Goal: Information Seeking & Learning: Learn about a topic

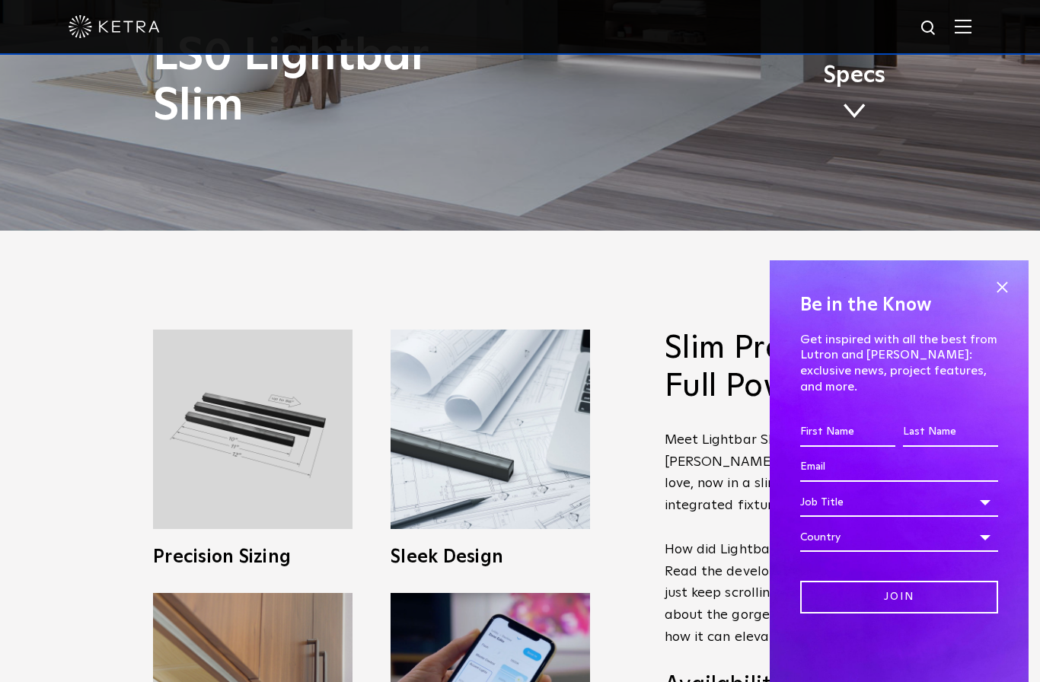
click at [865, 124] on link "Specs" at bounding box center [854, 94] width 62 height 59
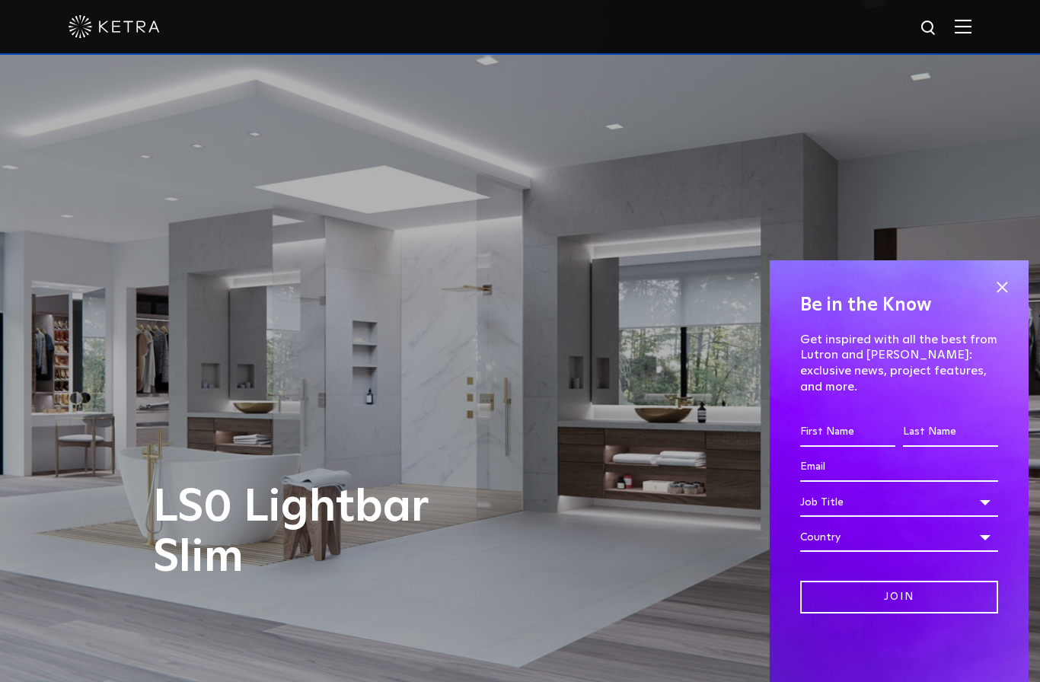
click at [999, 298] on span at bounding box center [1001, 287] width 23 height 23
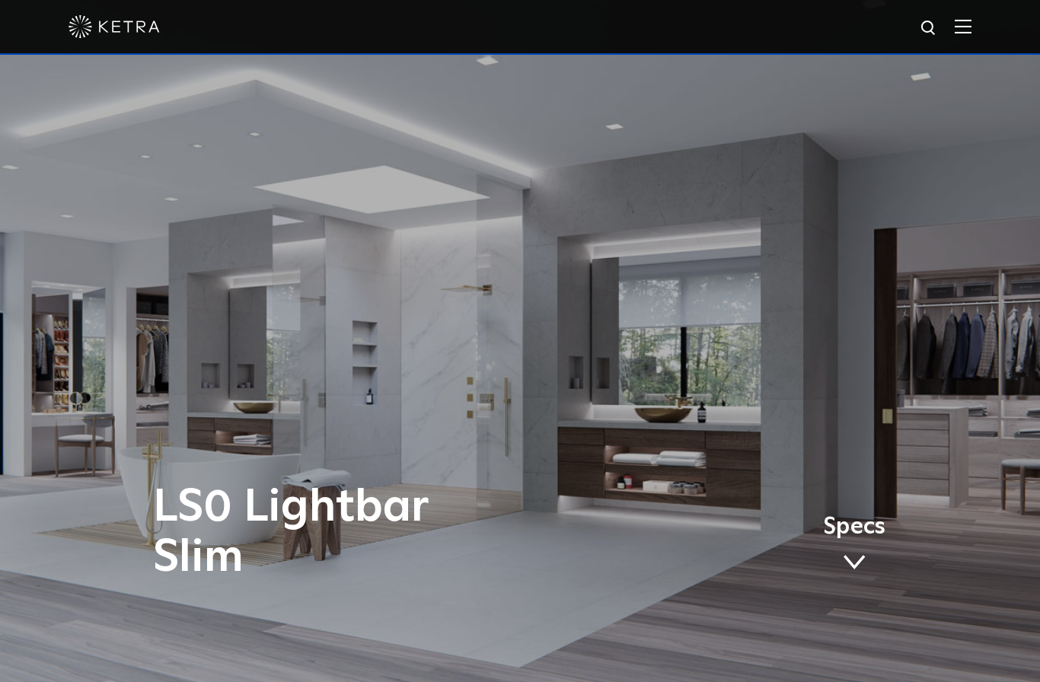
click at [849, 571] on span at bounding box center [854, 562] width 23 height 17
click at [862, 538] on span "Specs" at bounding box center [854, 527] width 62 height 22
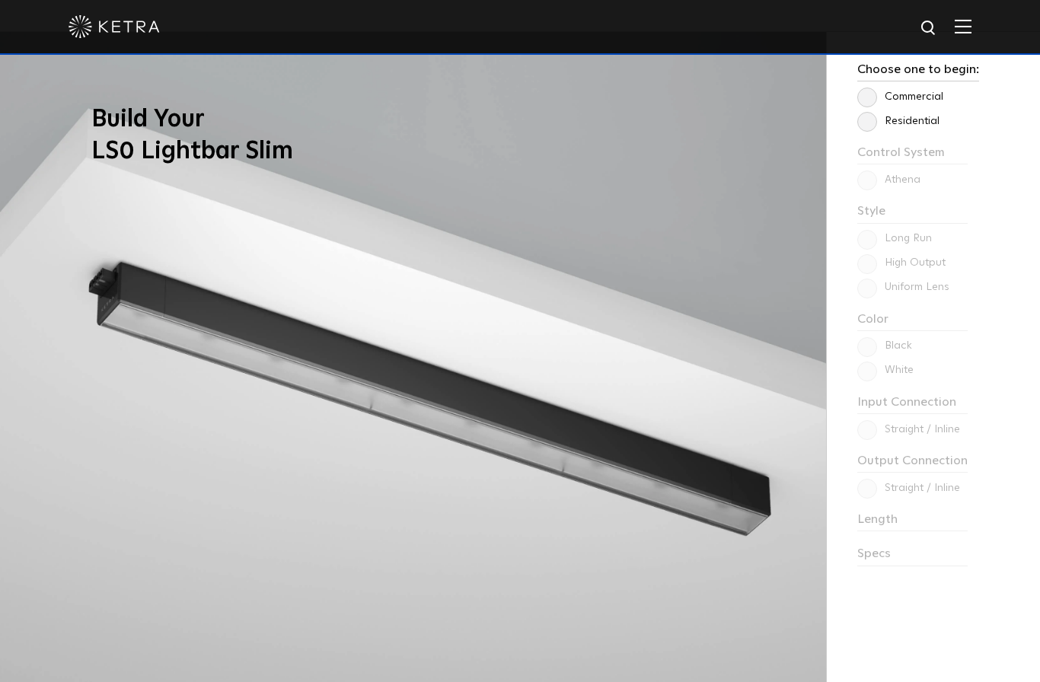
scroll to position [1348, 0]
click at [865, 129] on label "Residential" at bounding box center [898, 122] width 82 height 13
click at [0, 0] on input "Residential" at bounding box center [0, 0] width 0 height 0
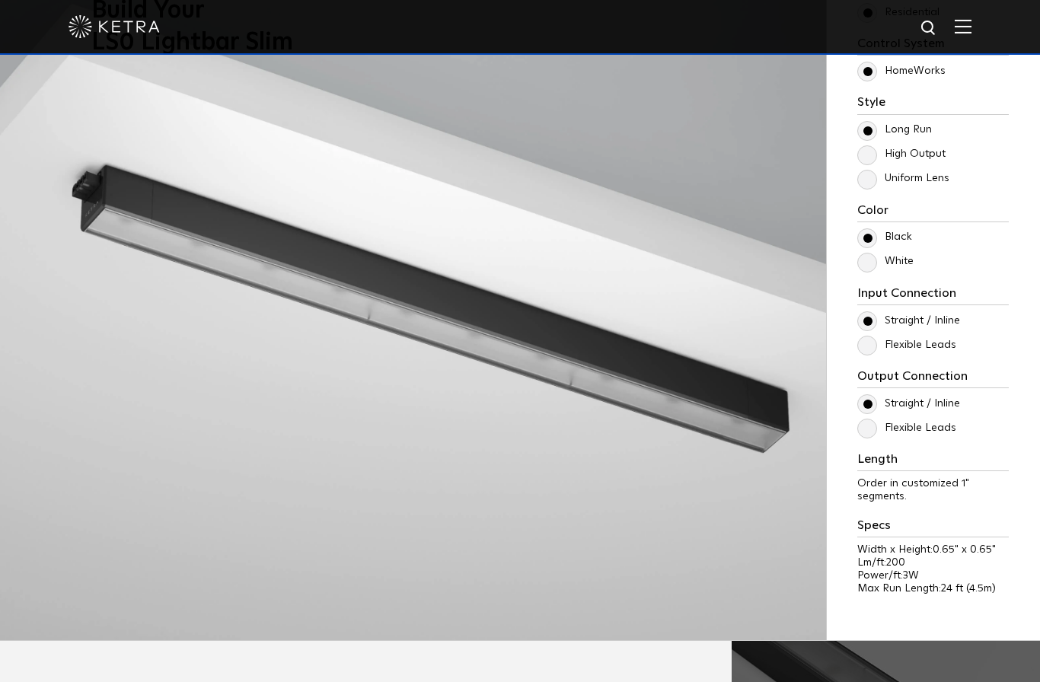
scroll to position [1474, 0]
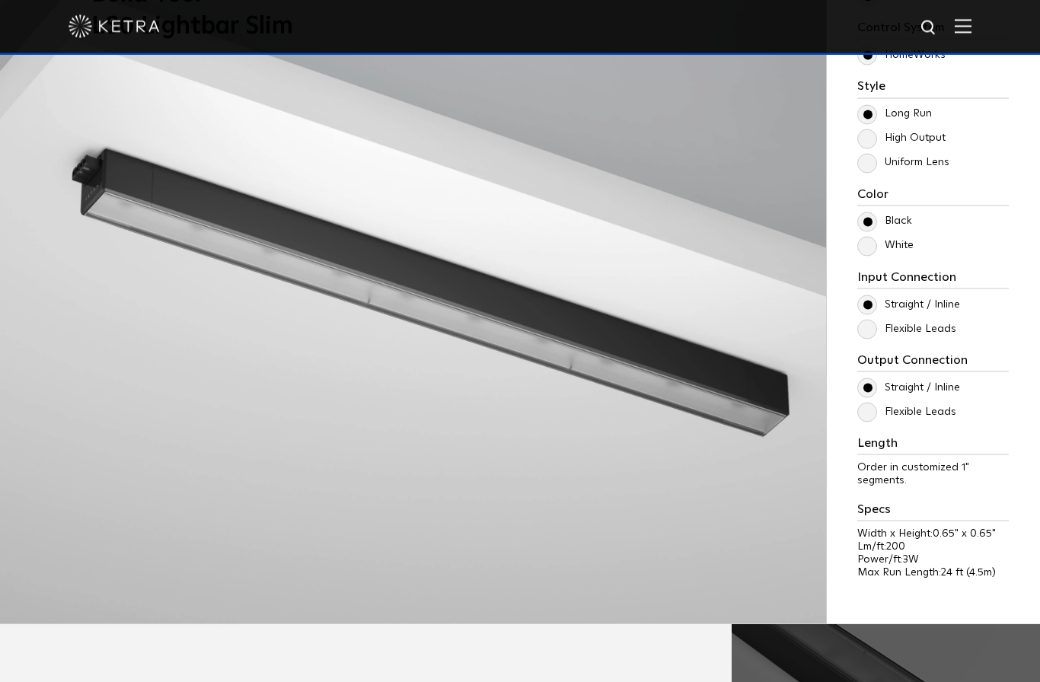
click at [868, 145] on label "High Output" at bounding box center [901, 138] width 88 height 13
click at [0, 0] on input "High Output" at bounding box center [0, 0] width 0 height 0
click at [874, 251] on label "White" at bounding box center [885, 244] width 56 height 13
click at [0, 0] on input "White" at bounding box center [0, 0] width 0 height 0
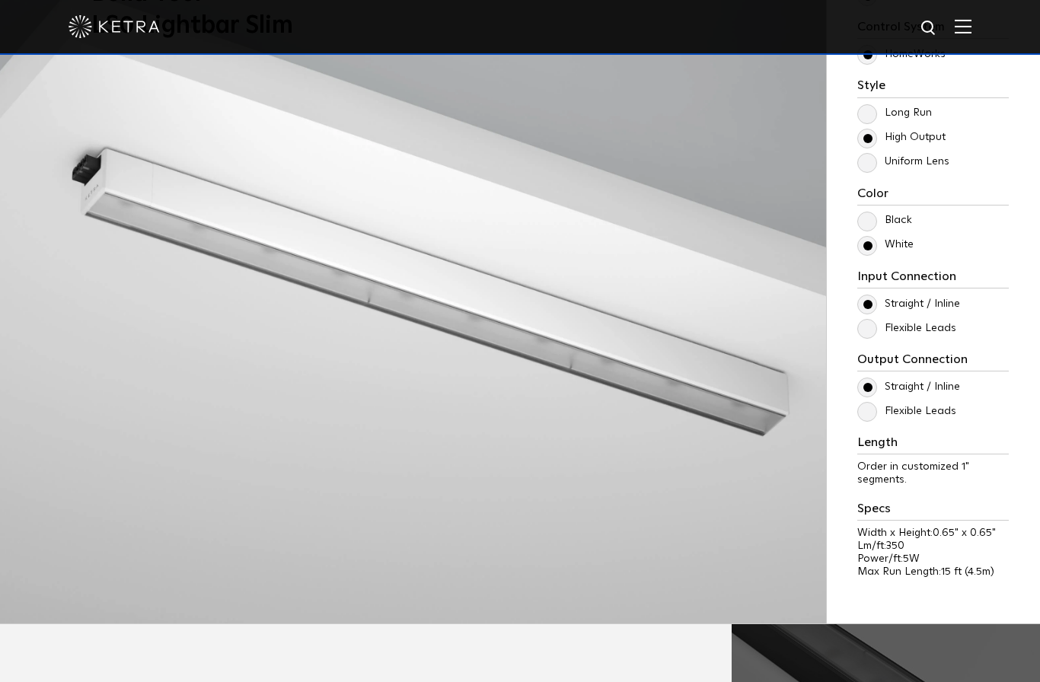
click at [873, 418] on label "Flexible Leads" at bounding box center [906, 411] width 99 height 13
click at [0, 0] on input "Flexible Leads" at bounding box center [0, 0] width 0 height 0
click at [859, 394] on label "Straight / Inline" at bounding box center [908, 387] width 103 height 13
click at [0, 0] on input "Straight / Inline" at bounding box center [0, 0] width 0 height 0
click at [863, 335] on label "Flexible Leads" at bounding box center [906, 328] width 99 height 13
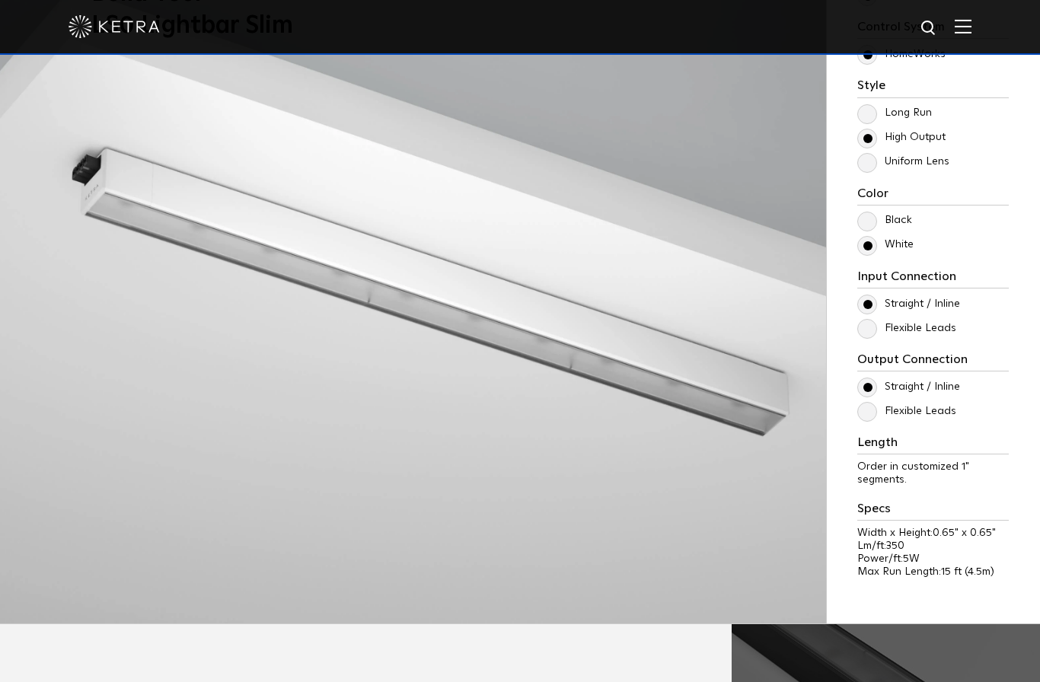
click at [0, 0] on input "Flexible Leads" at bounding box center [0, 0] width 0 height 0
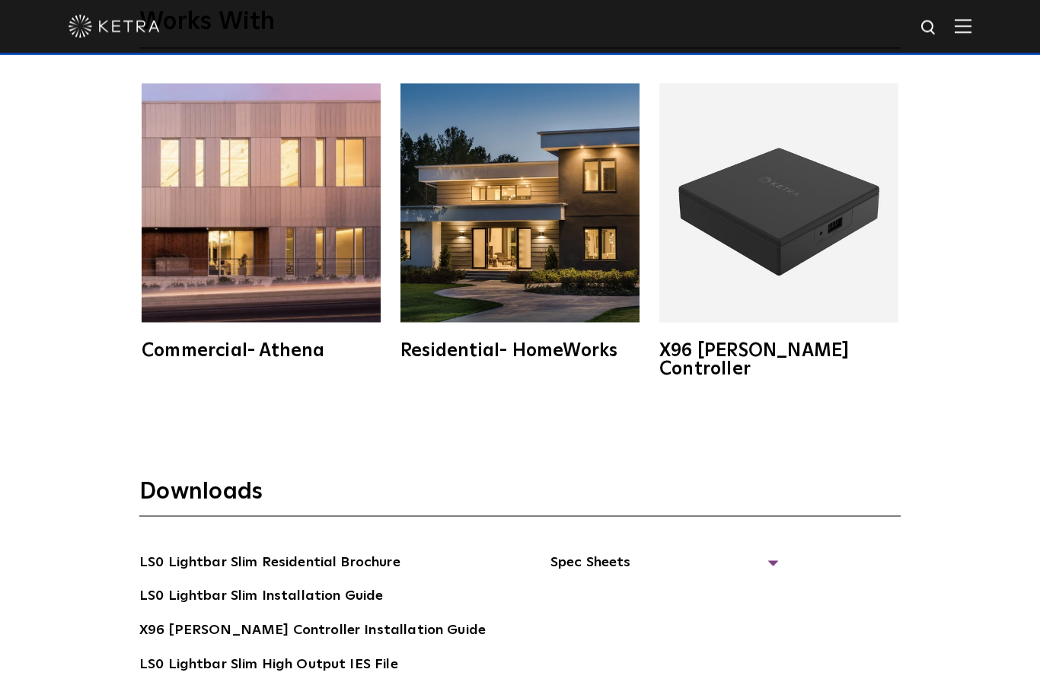
scroll to position [2785, 0]
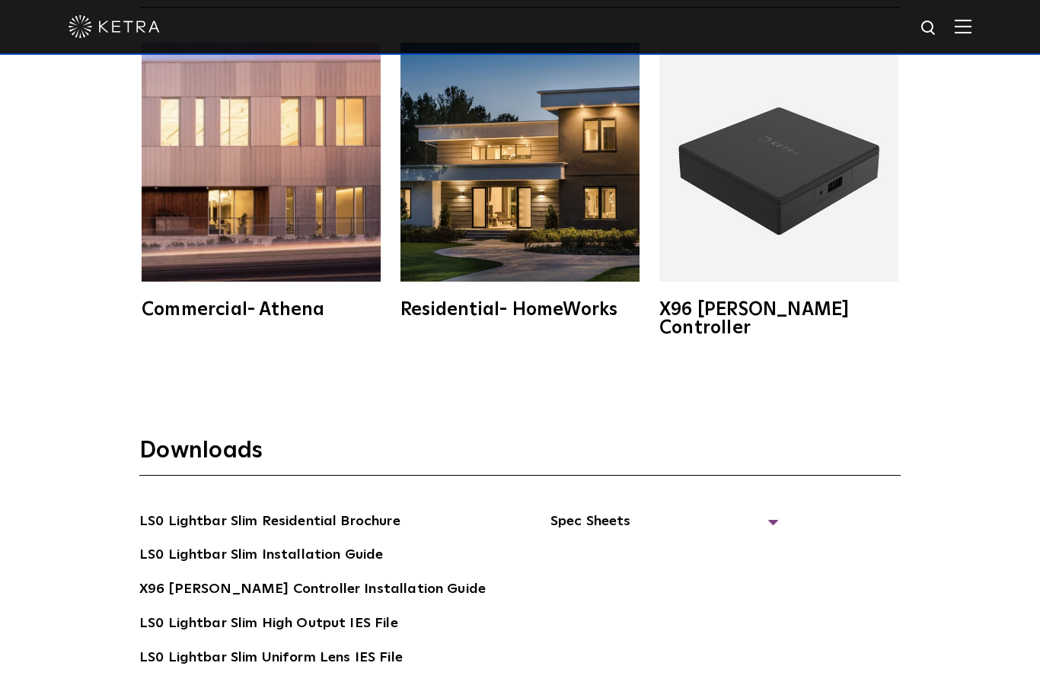
click at [779, 282] on img at bounding box center [778, 162] width 239 height 239
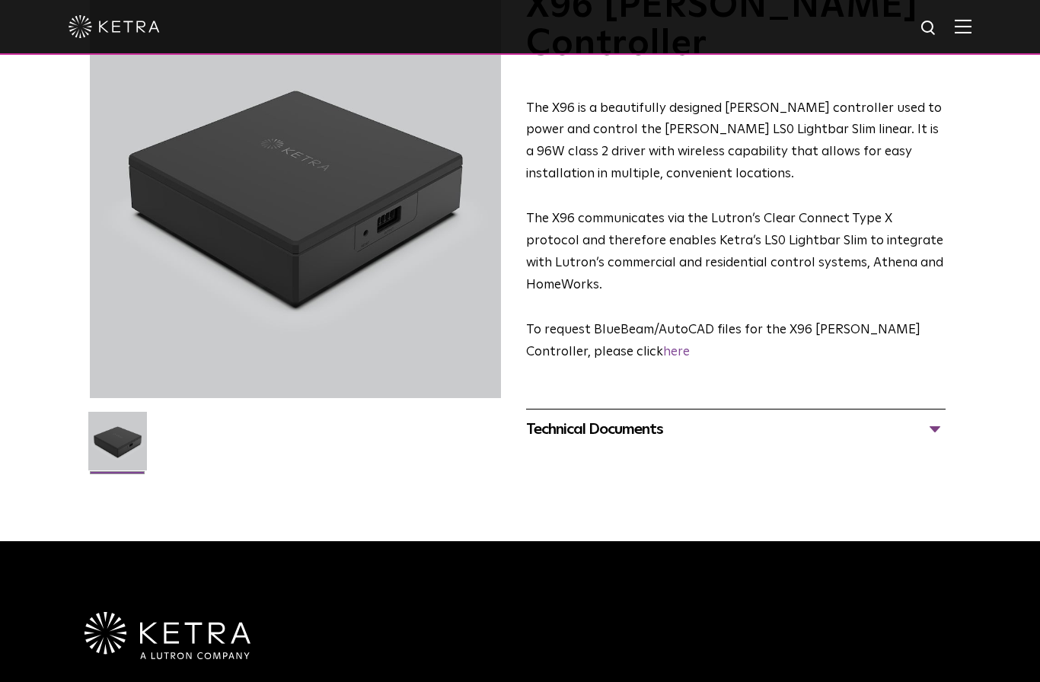
scroll to position [153, 0]
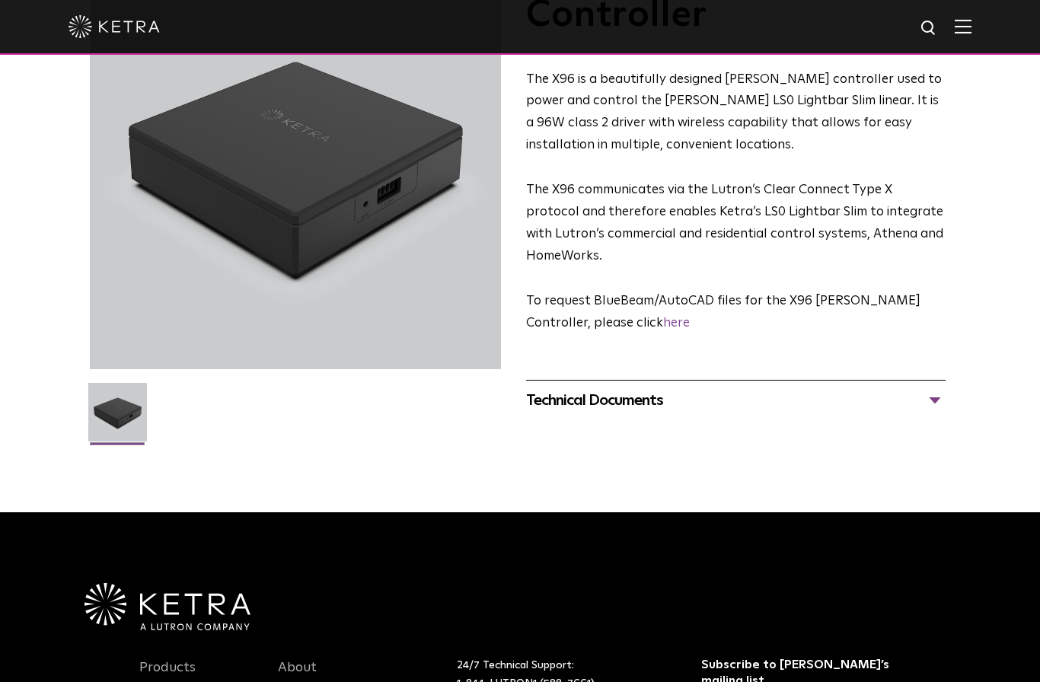
click at [916, 388] on div "Technical Documents" at bounding box center [735, 400] width 419 height 24
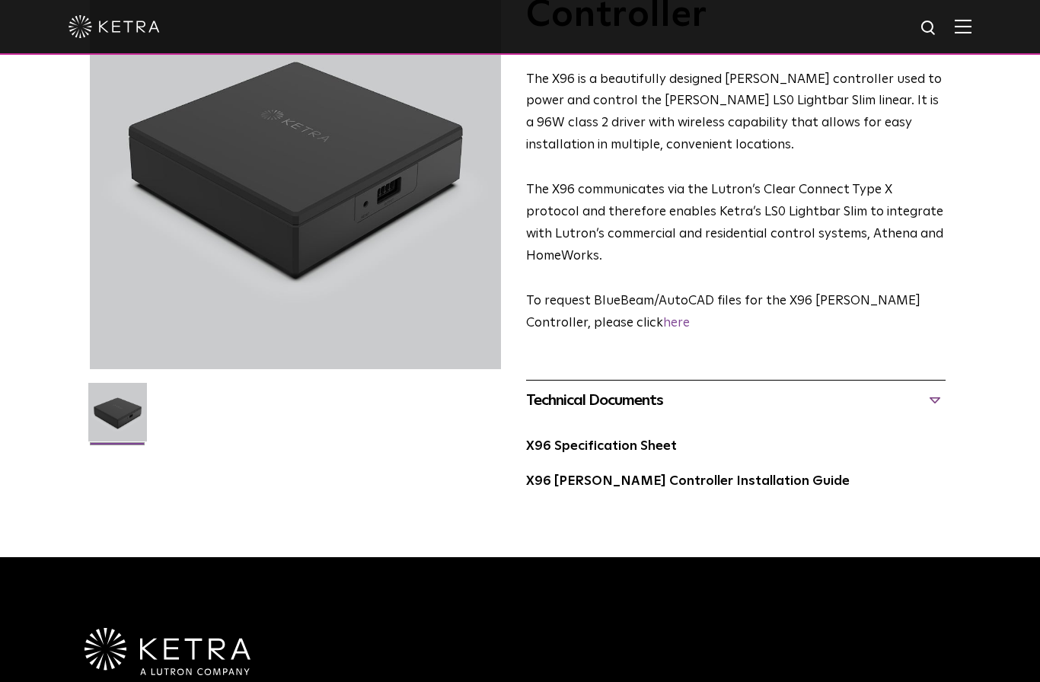
click at [654, 440] on link "X96 Specification Sheet" at bounding box center [601, 446] width 151 height 13
